Goal: Transaction & Acquisition: Purchase product/service

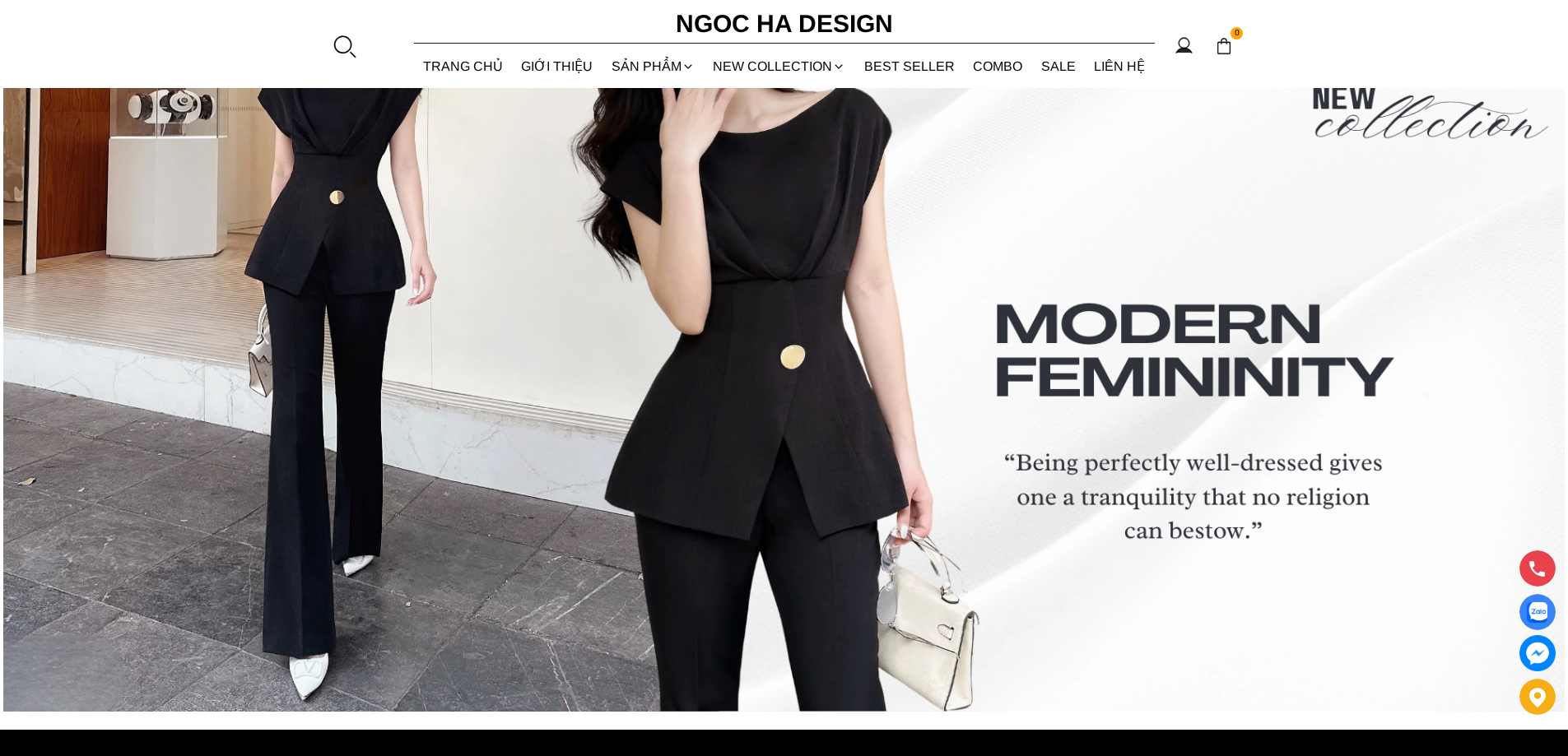
scroll to position [6952, 0]
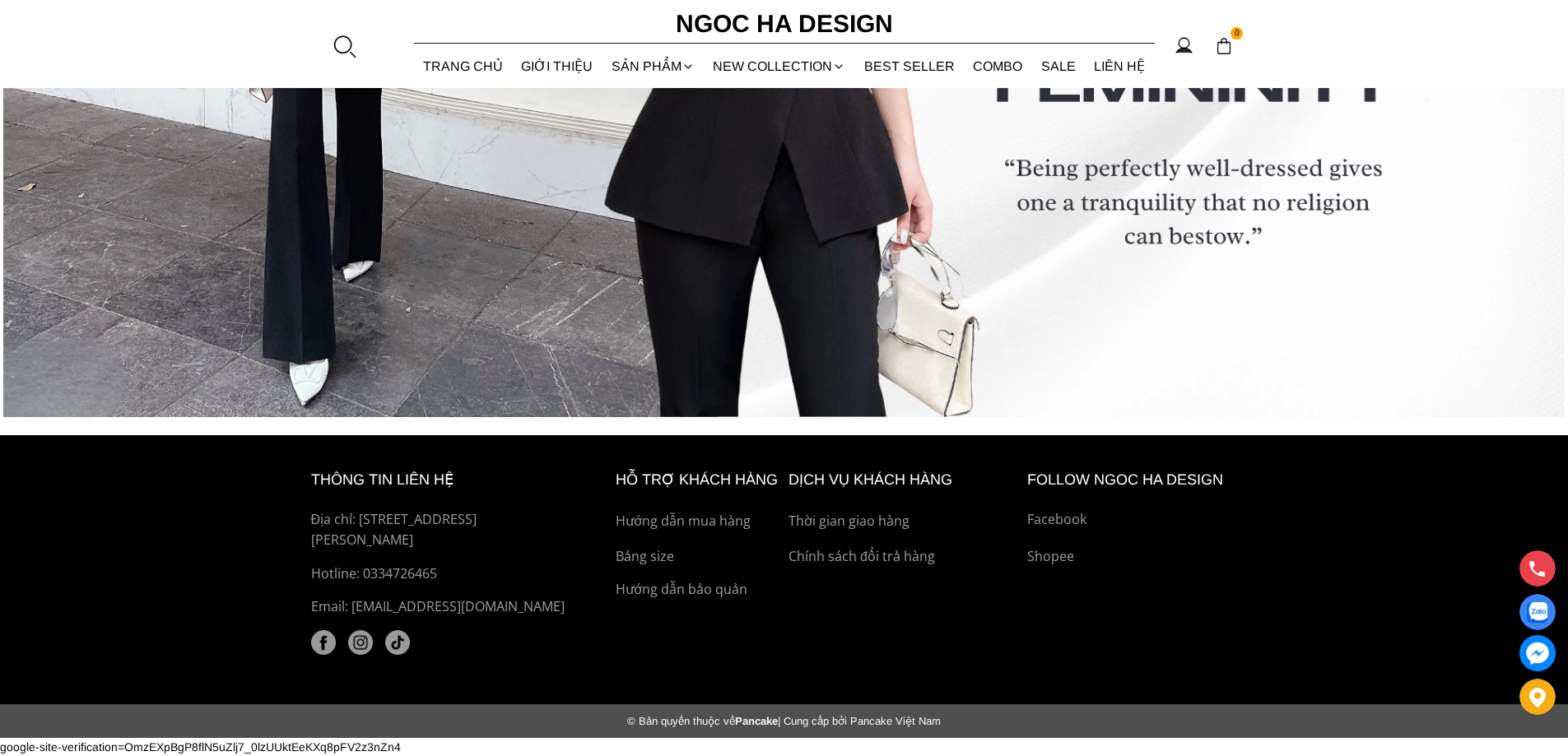
click at [1046, 558] on p "Shopee" at bounding box center [1143, 557] width 231 height 21
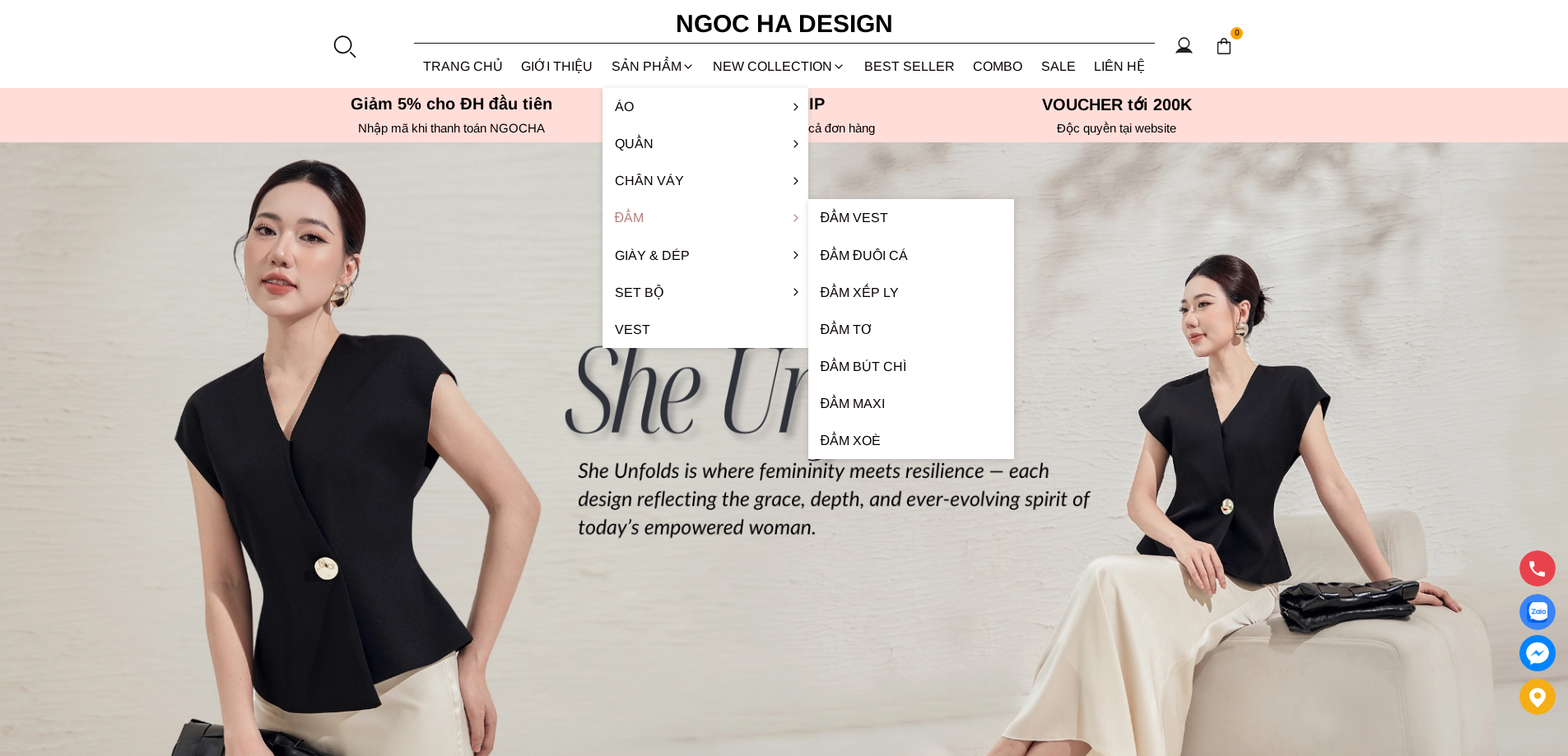
click at [701, 215] on link "Đầm" at bounding box center [705, 218] width 206 height 37
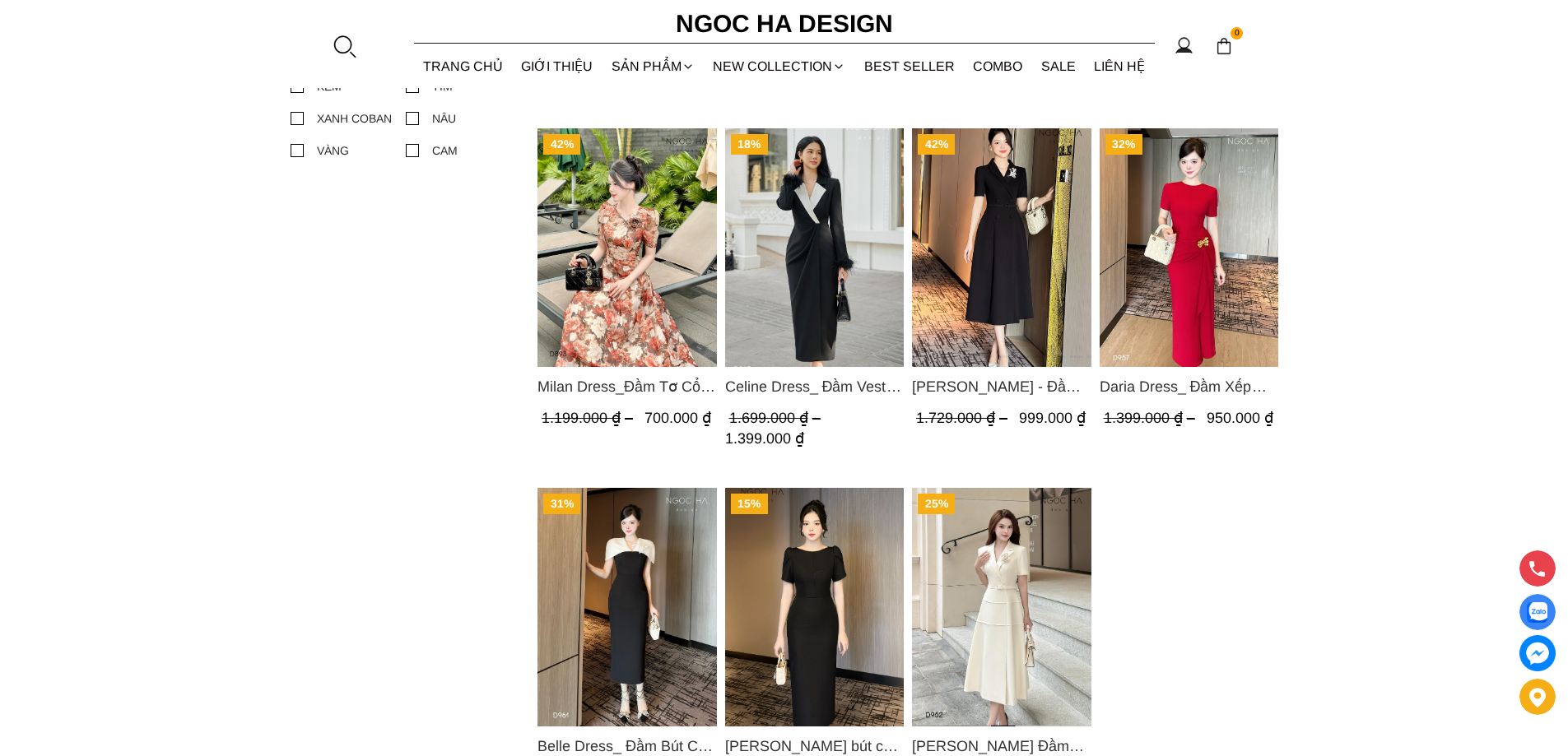
scroll to position [1234, 0]
